Goal: Transaction & Acquisition: Purchase product/service

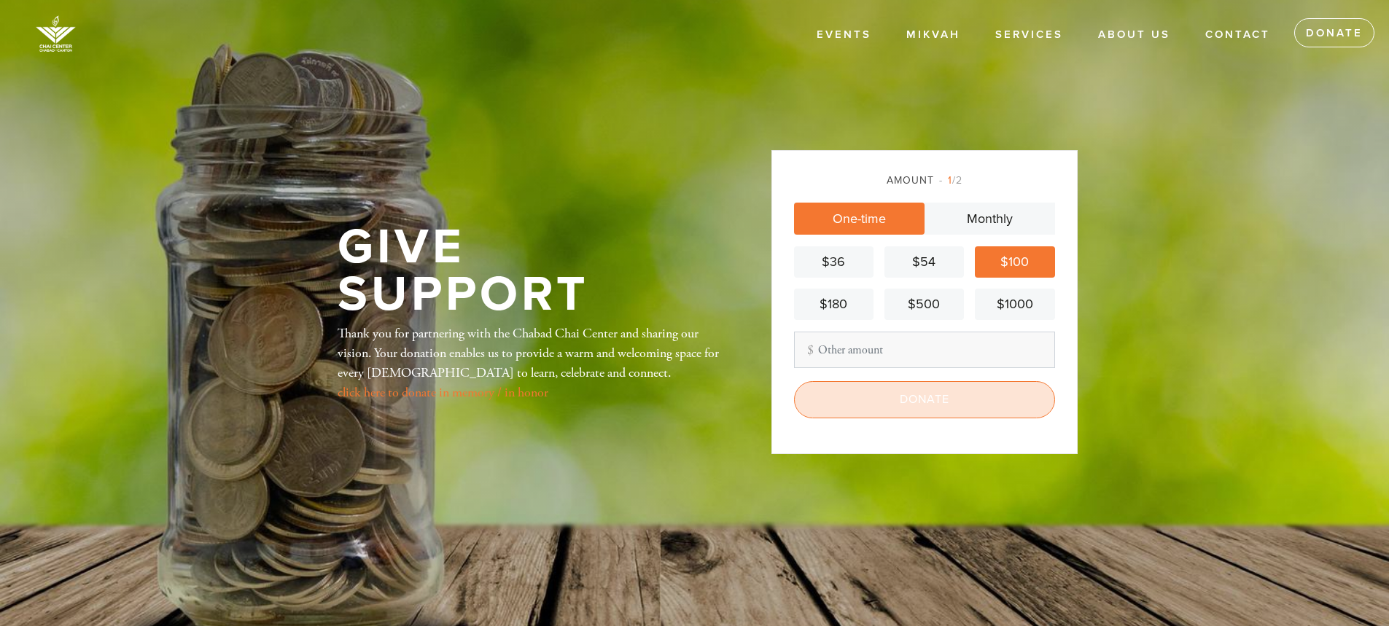
click at [914, 402] on input "Donate" at bounding box center [924, 399] width 261 height 36
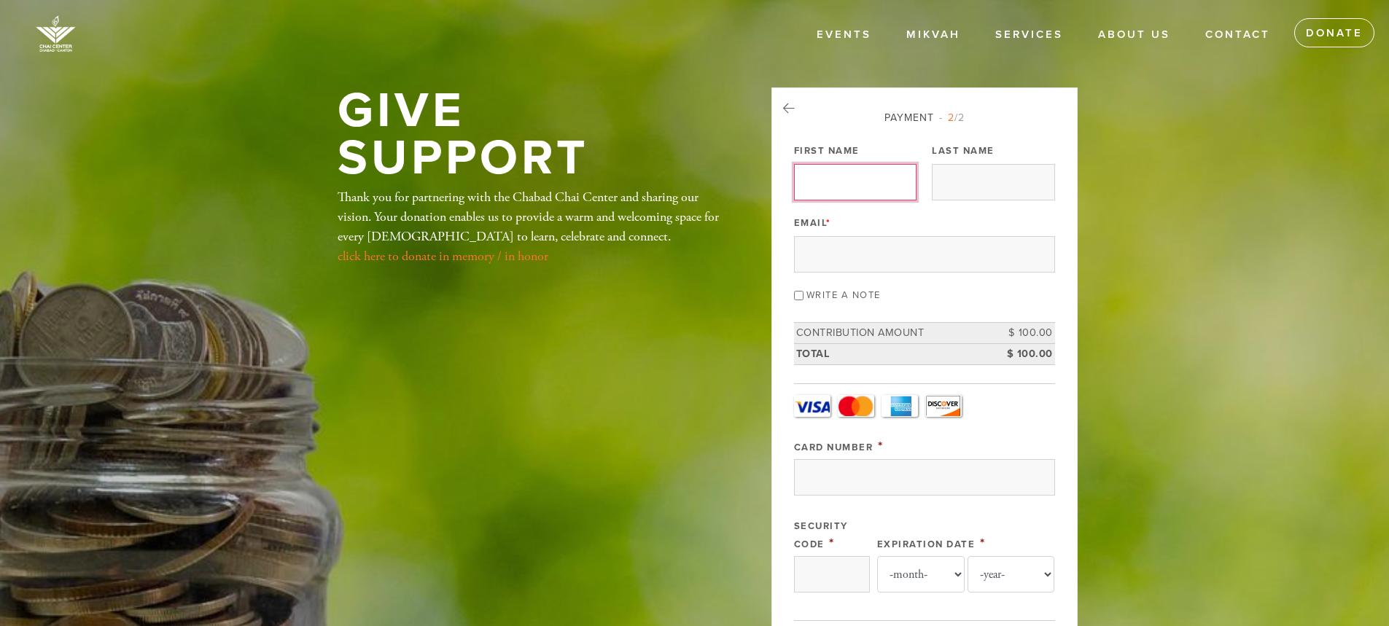
click at [856, 187] on input "First Name" at bounding box center [855, 182] width 123 height 36
type input "Mendel"
click at [960, 183] on input "Last Name" at bounding box center [993, 182] width 123 height 36
type input "Gurkow"
click at [931, 249] on input "Email *" at bounding box center [924, 254] width 261 height 36
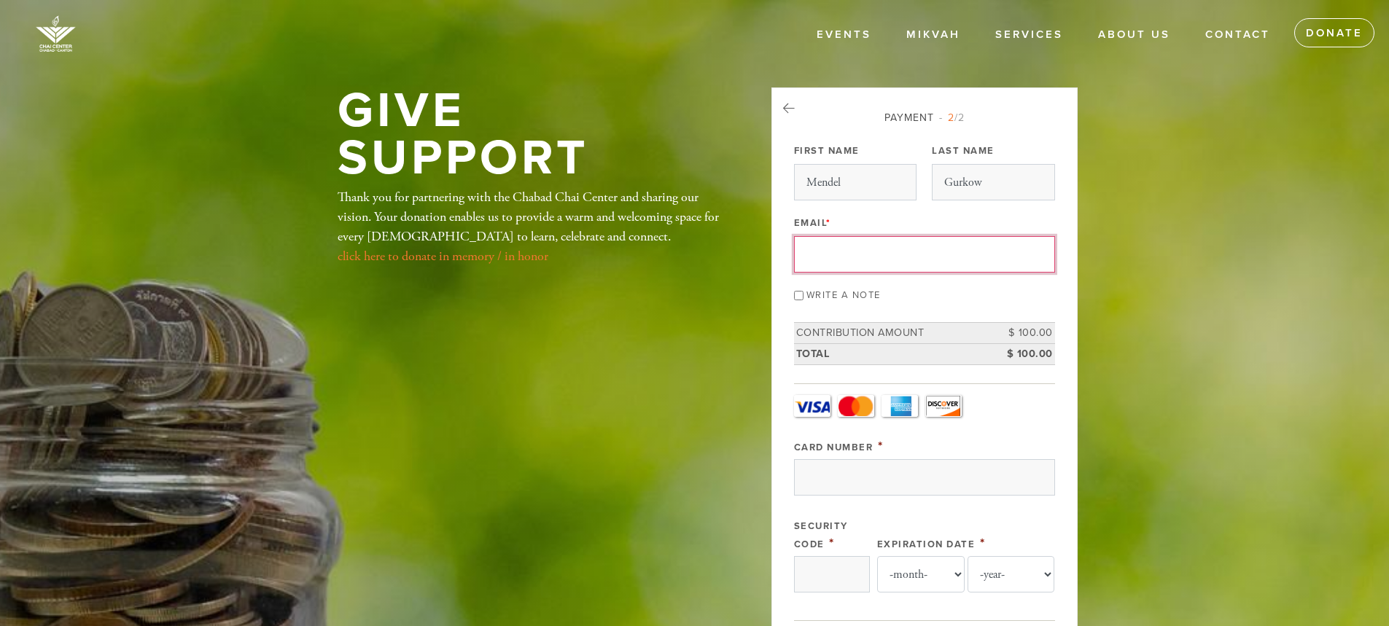
type input "[EMAIL_ADDRESS][DOMAIN_NAME]"
click at [828, 475] on input "Card Number" at bounding box center [924, 477] width 261 height 36
type input "[CREDIT_CARD_NUMBER]"
click at [839, 564] on input "Security Code" at bounding box center [832, 574] width 76 height 36
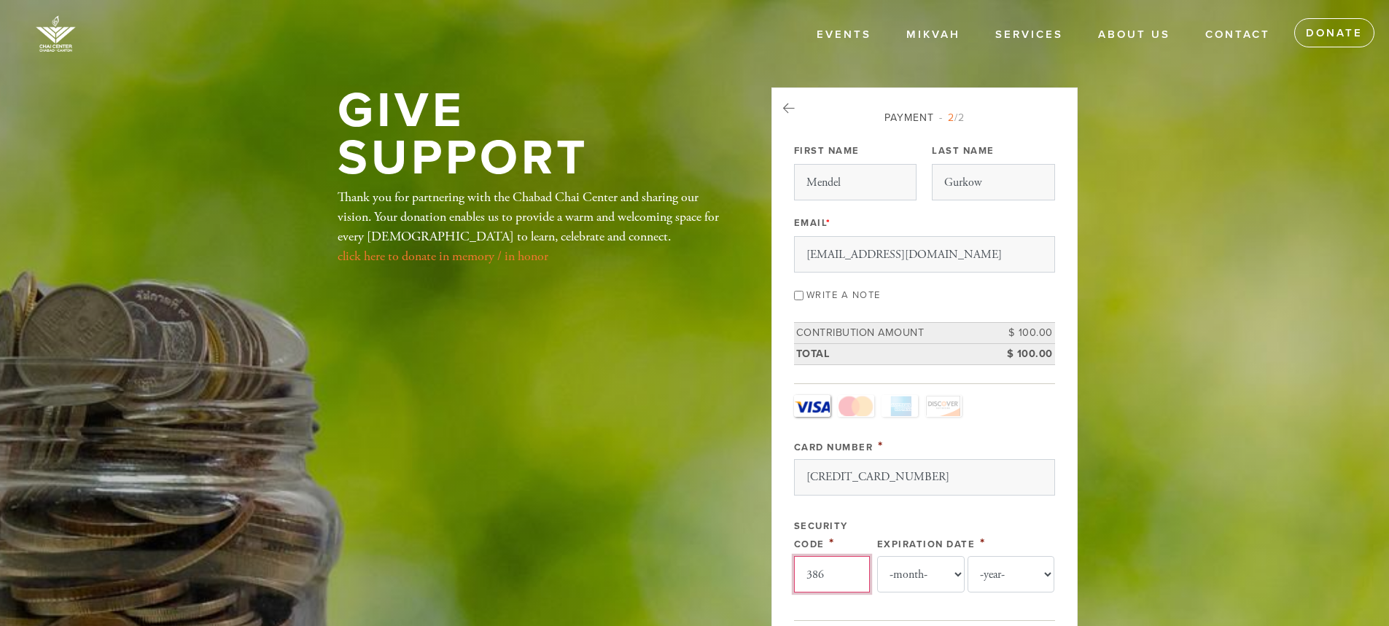
type input "386"
click at [897, 567] on select "-month- Jan Feb Mar Apr May Jun [DATE] Aug Sep Oct Nov Dec" at bounding box center [921, 574] width 88 height 36
select select "11"
click at [877, 556] on select "-month- Jan Feb Mar Apr May Jun [DATE] Aug Sep Oct Nov Dec" at bounding box center [921, 574] width 88 height 36
click at [1002, 570] on select "-year- 2025 2026 2027 2028 2029 2030 2031 2032 2033 2034 2035" at bounding box center [1012, 574] width 88 height 36
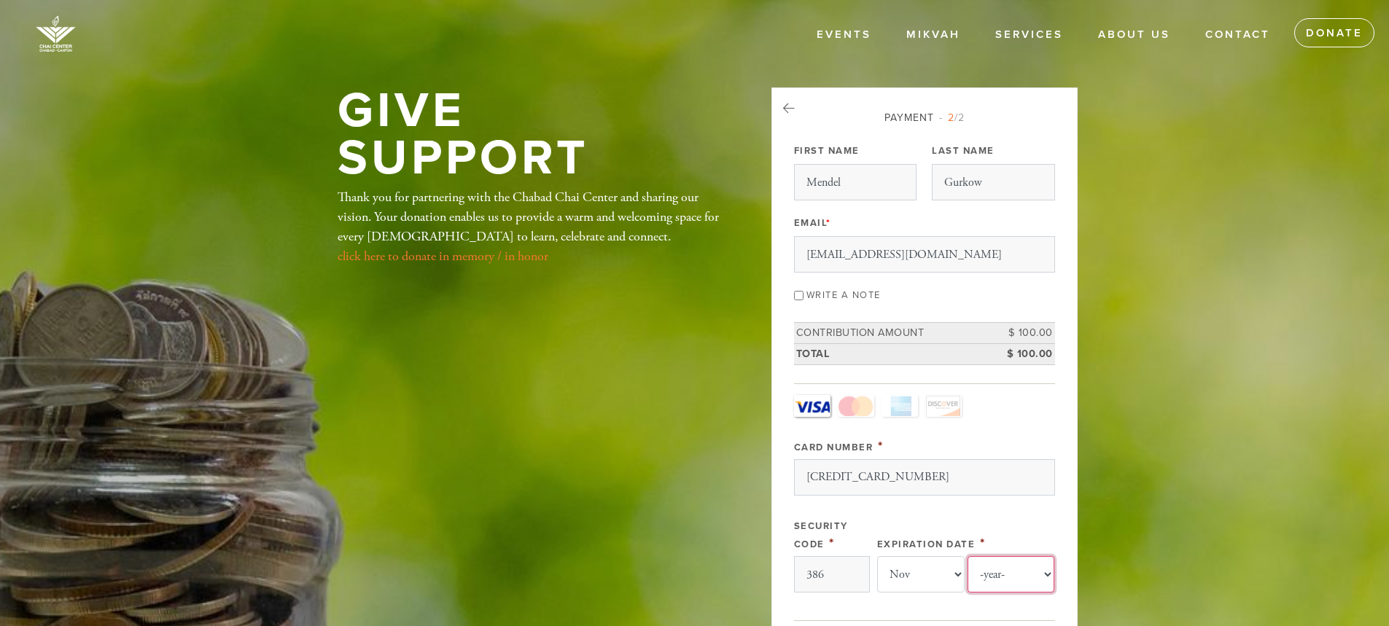
select select "2027"
click at [968, 556] on select "-year- 2025 2026 2027 2028 2029 2030 2031 2032 2033 2034 2035" at bounding box center [1012, 574] width 88 height 36
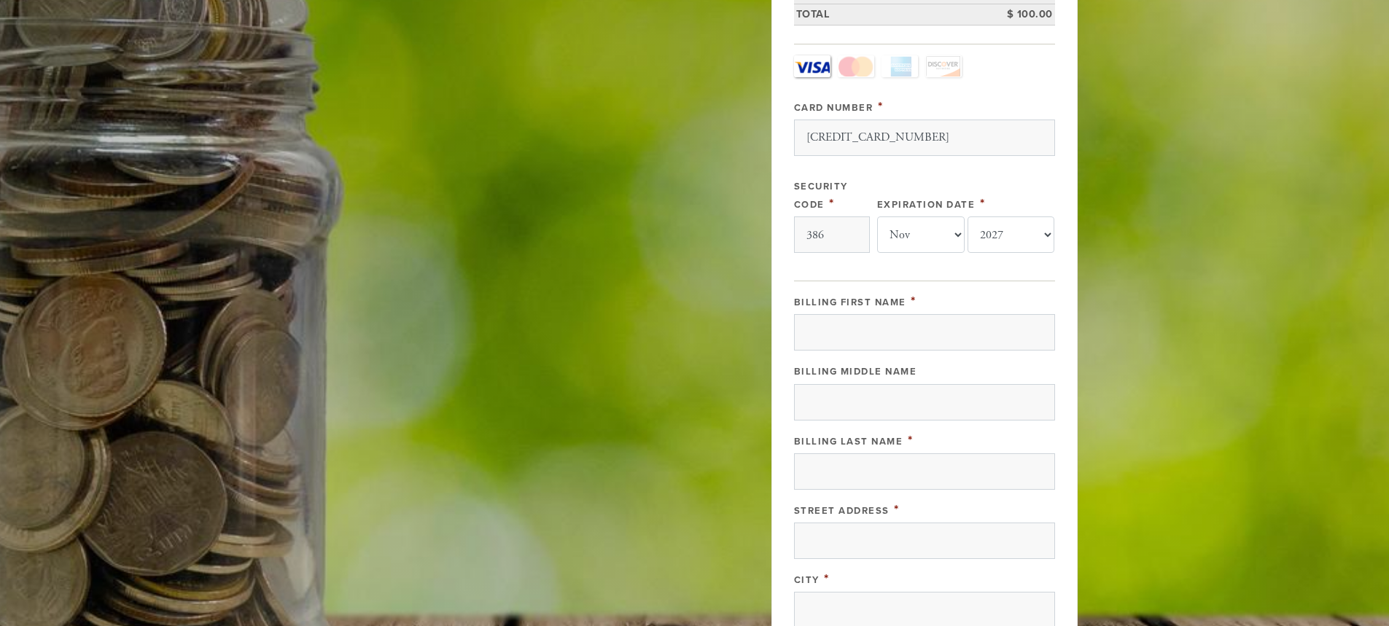
scroll to position [365, 0]
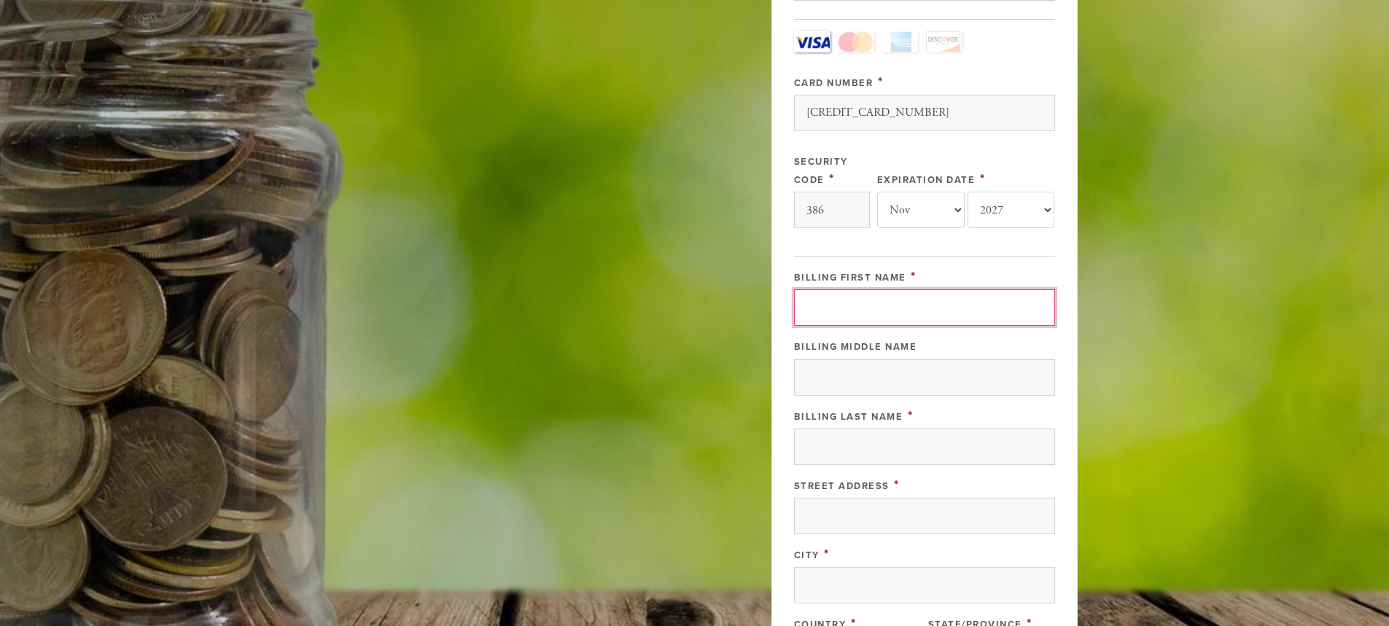
click at [874, 305] on input "Billing First Name" at bounding box center [924, 308] width 261 height 36
type input "[PERSON_NAME]"
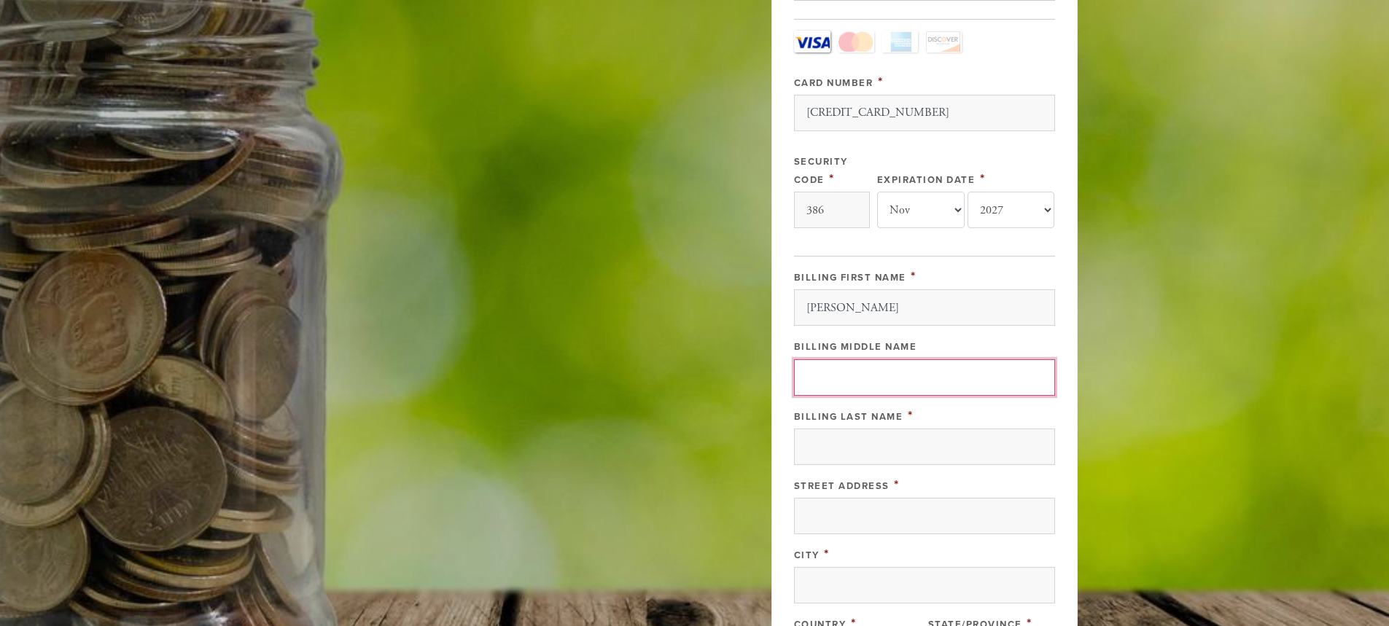
click at [864, 376] on input "Billing Middle Name" at bounding box center [924, 378] width 261 height 36
click at [858, 443] on input "Billing Last Name" at bounding box center [924, 447] width 261 height 36
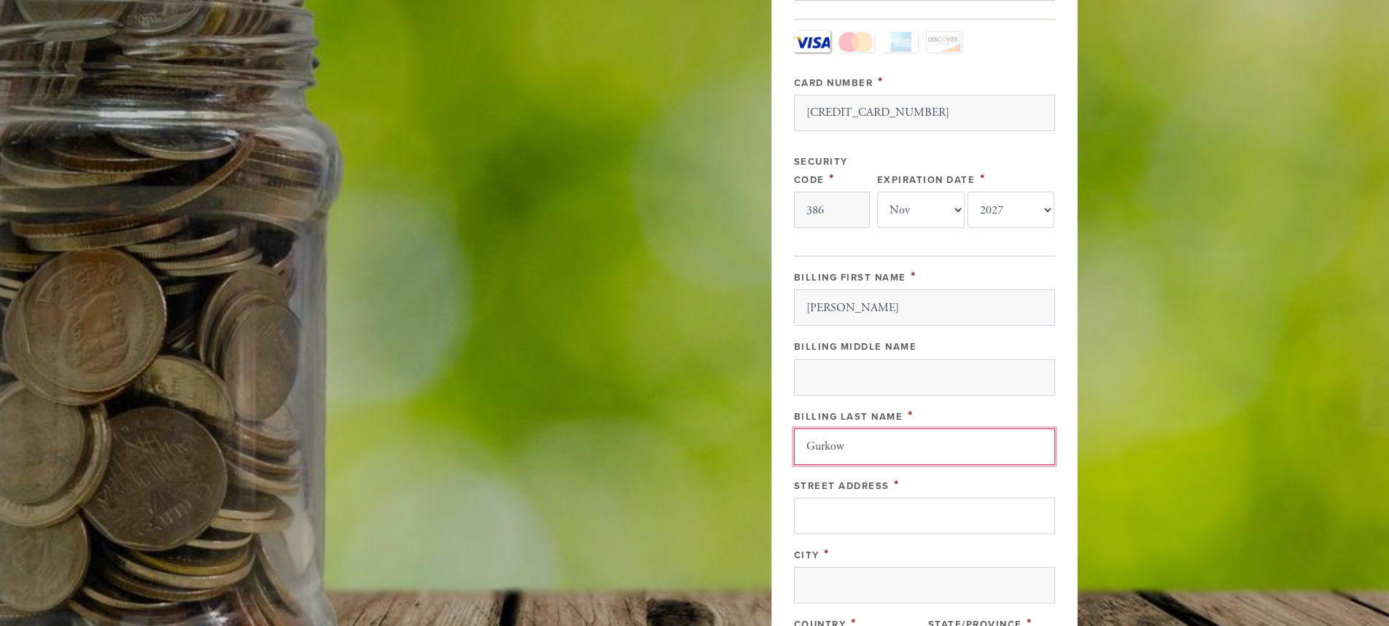
type input "Gurkow"
click at [831, 520] on input "Street Address" at bounding box center [924, 516] width 261 height 36
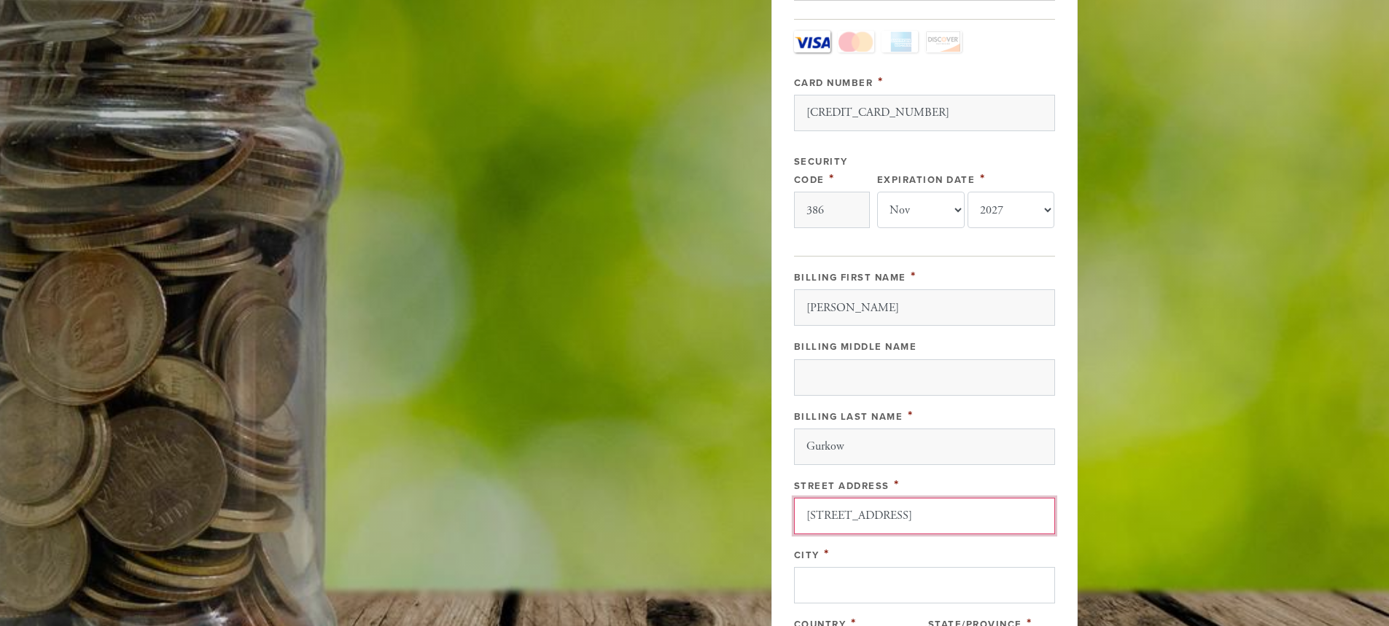
type input "[STREET_ADDRESS]"
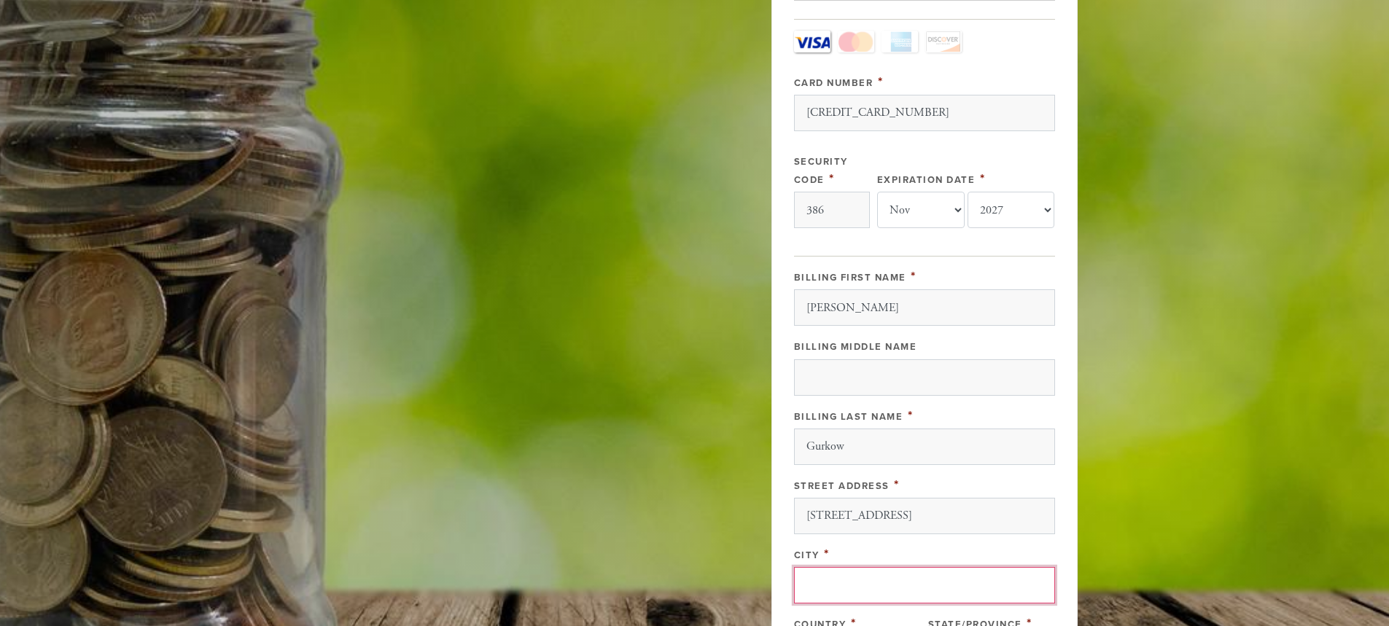
click at [821, 575] on input "City" at bounding box center [924, 585] width 261 height 36
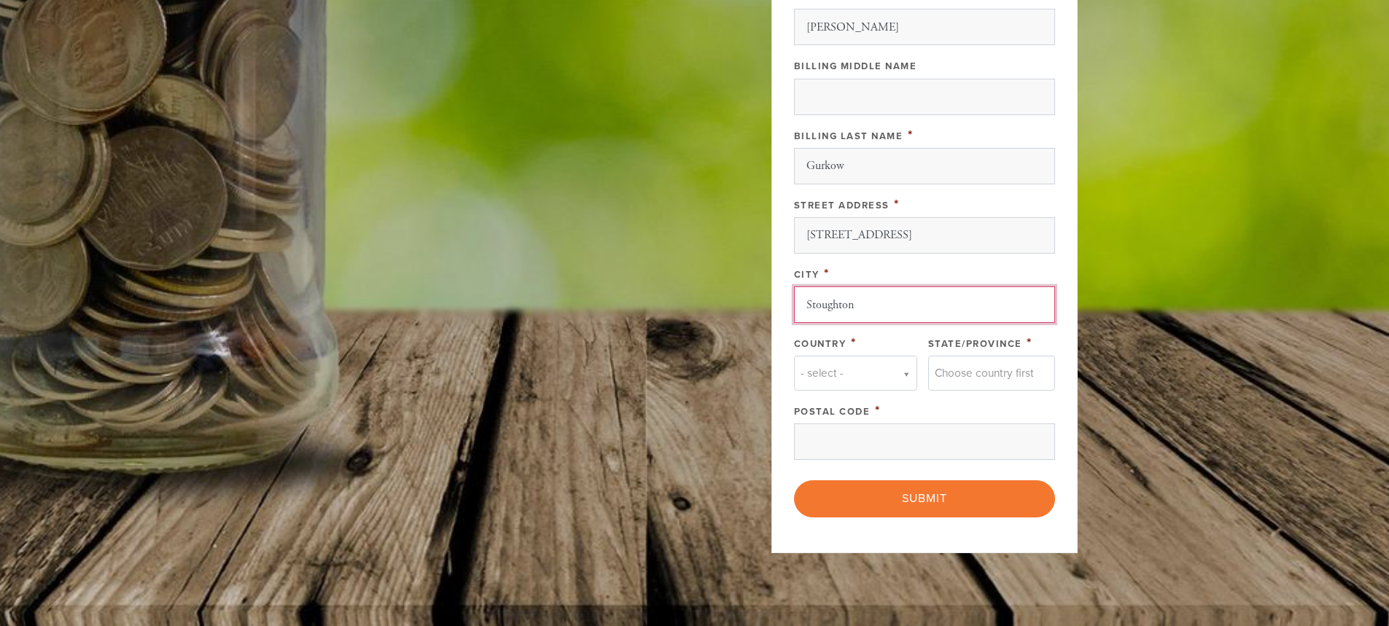
scroll to position [656, 0]
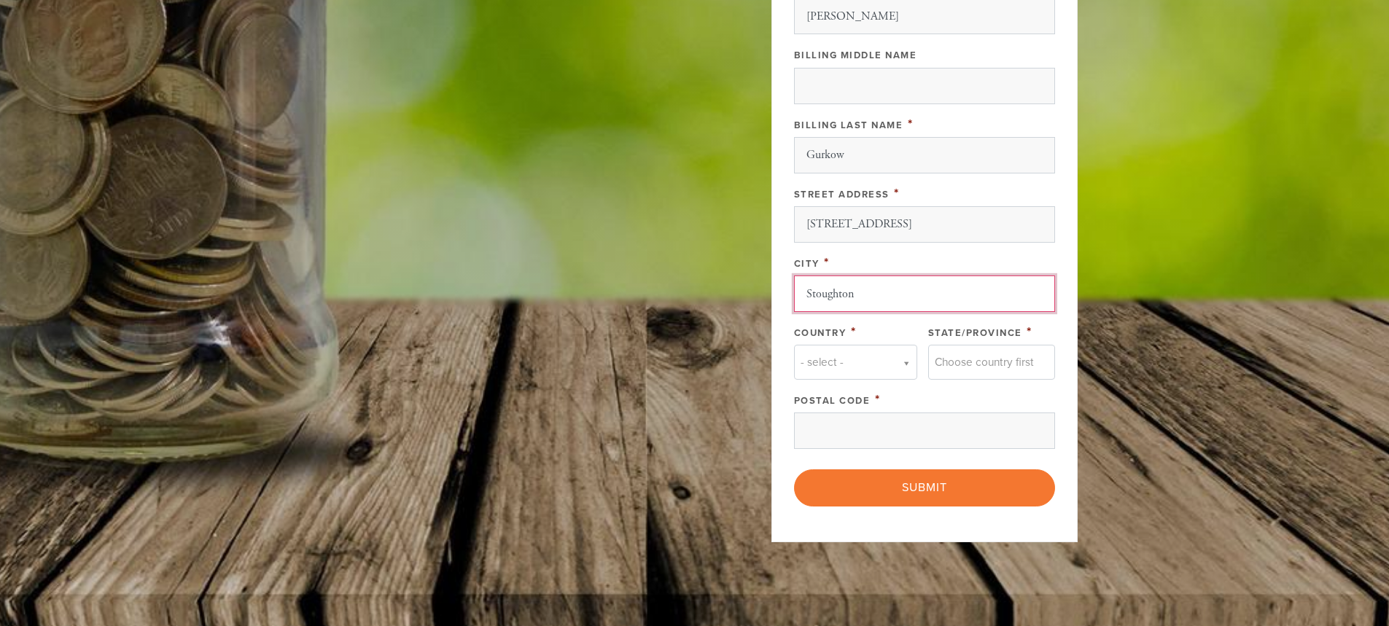
type input "Stoughton"
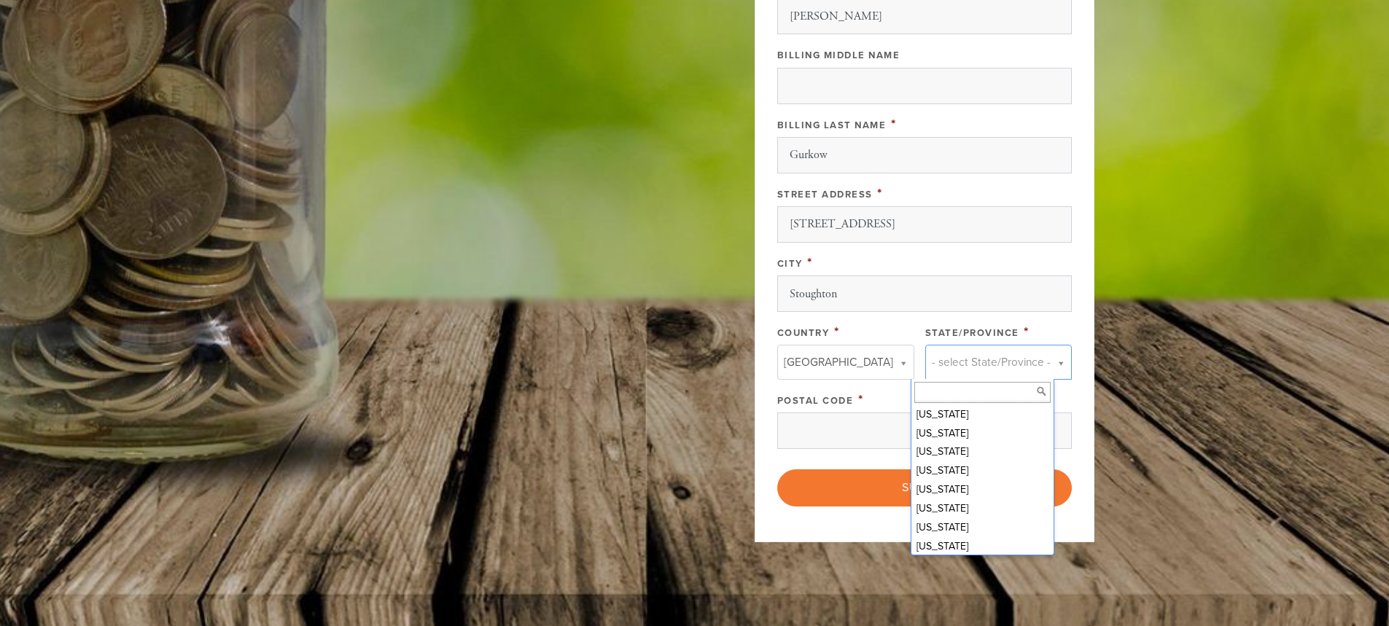
scroll to position [438, 0]
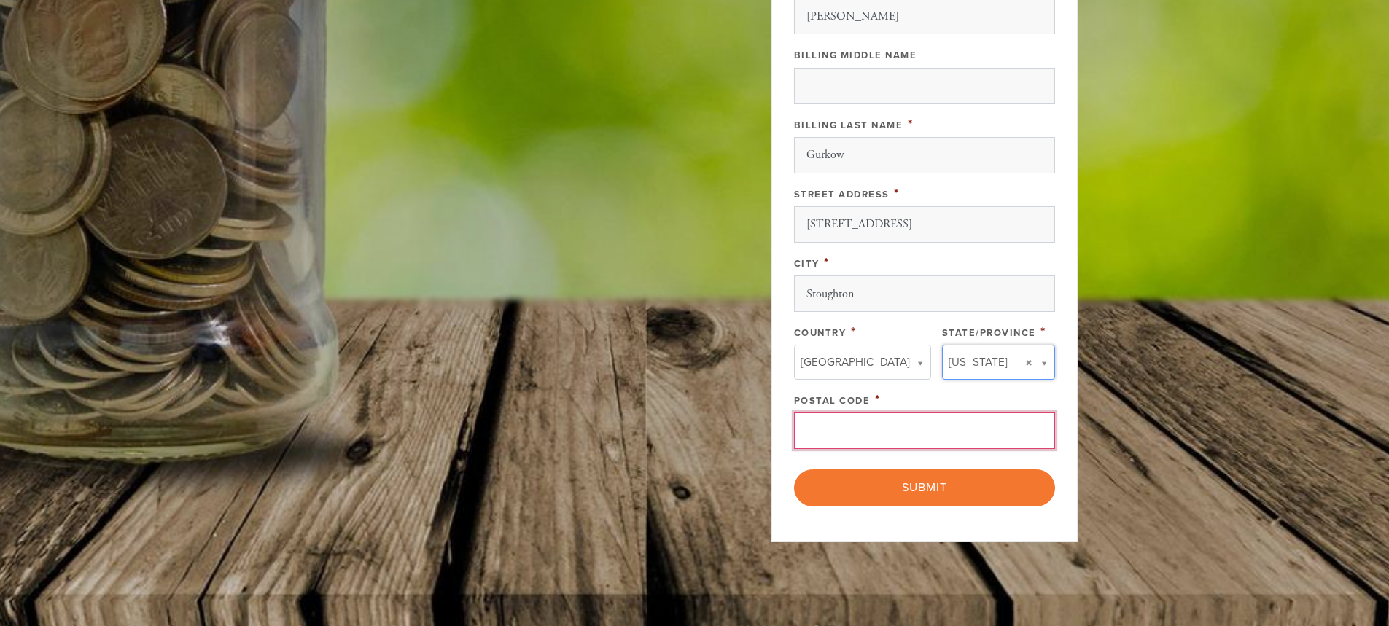
click at [904, 436] on input "Postal Code" at bounding box center [924, 431] width 261 height 36
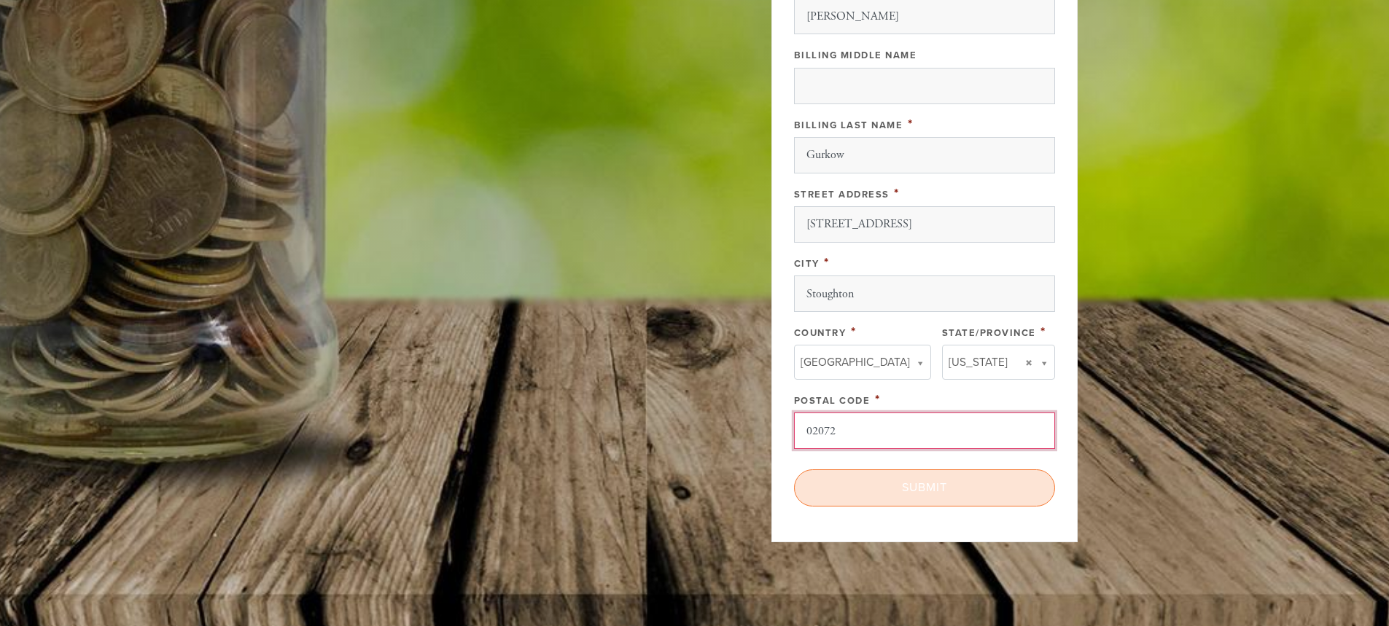
type input "02072"
click at [928, 492] on input "Submit" at bounding box center [924, 488] width 261 height 36
